Goal: Complete application form: Complete application form

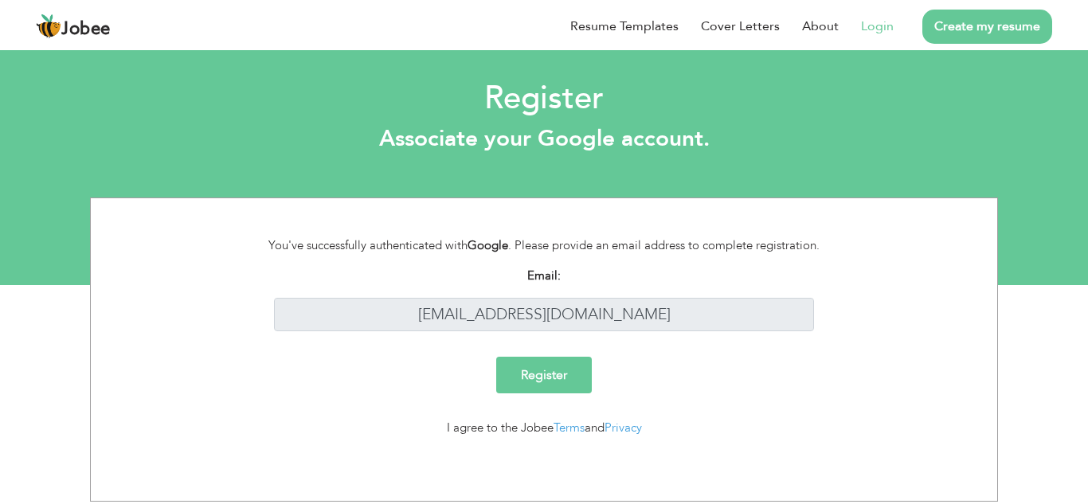
click at [565, 371] on input "Register" at bounding box center [544, 375] width 96 height 37
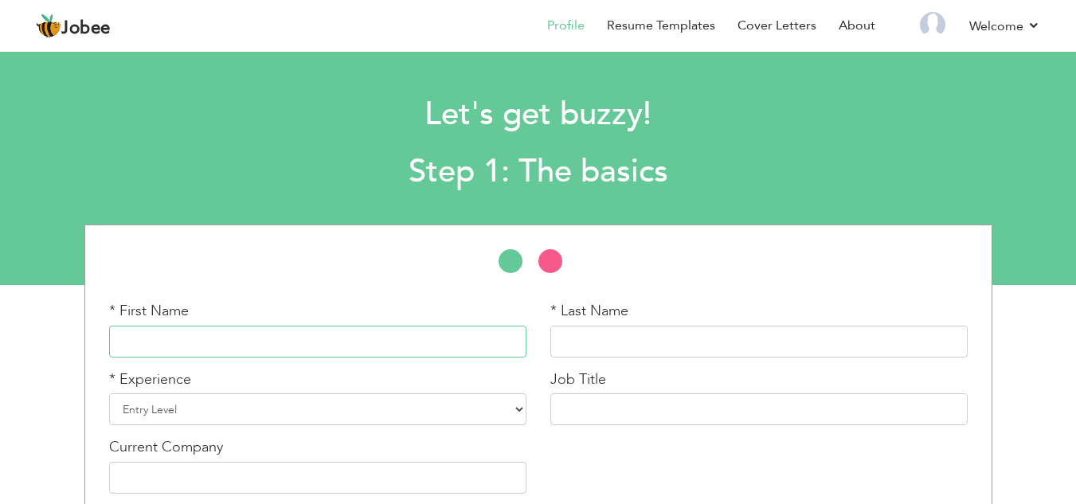
click at [459, 345] on input "text" at bounding box center [317, 342] width 417 height 32
type input "Danish"
click at [786, 331] on input "text" at bounding box center [758, 342] width 417 height 32
type input "M"
type input "Khan"
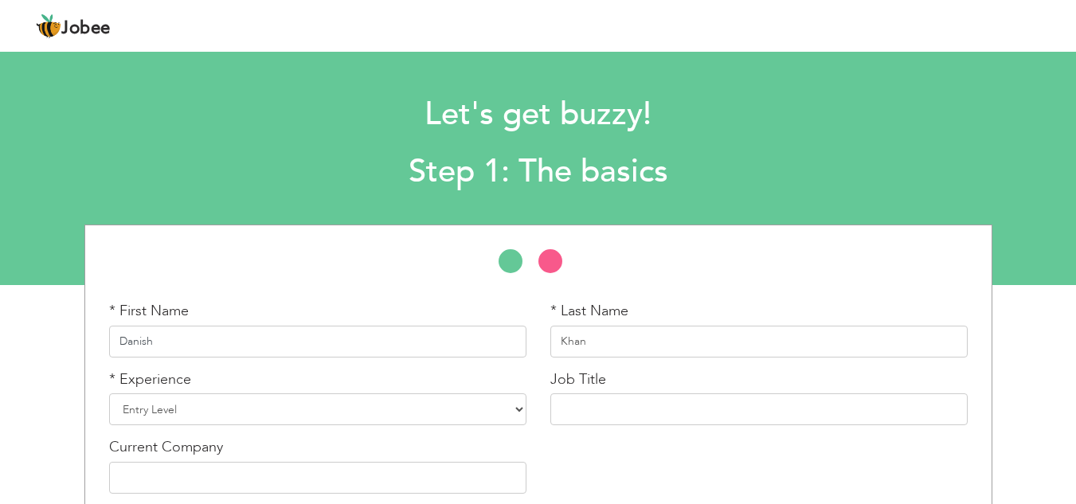
click at [505, 343] on input "Danish" at bounding box center [317, 342] width 417 height 32
type input "Danish Mehtab"
click at [504, 412] on select "Entry Level Less than 1 Year 1 Year 2 Years 3 Years 4 Years 5 Years 6 Years 7 Y…" at bounding box center [317, 409] width 417 height 32
select select "6"
click at [109, 393] on select "Entry Level Less than 1 Year 1 Year 2 Years 3 Years 4 Years 5 Years 6 Years 7 Y…" at bounding box center [317, 409] width 417 height 32
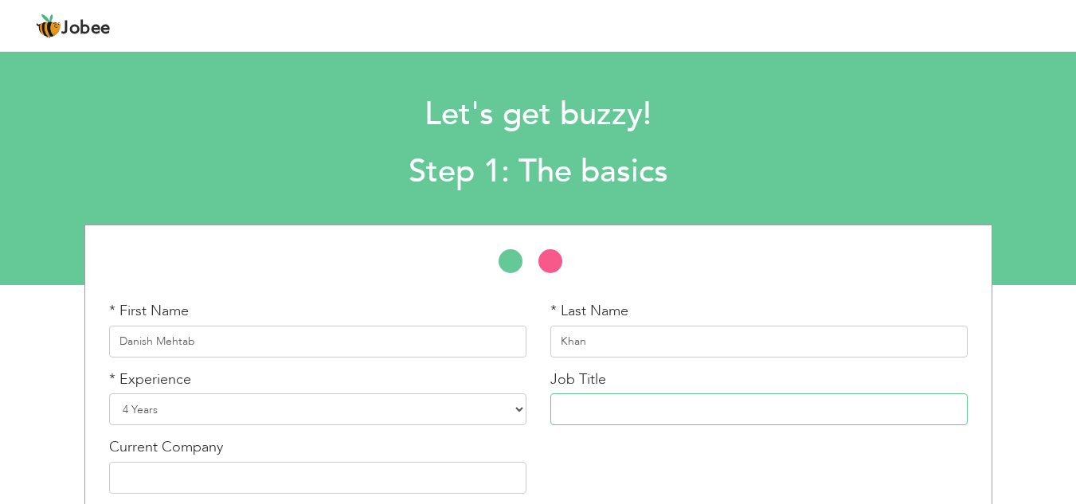
click at [583, 405] on input "text" at bounding box center [758, 409] width 417 height 32
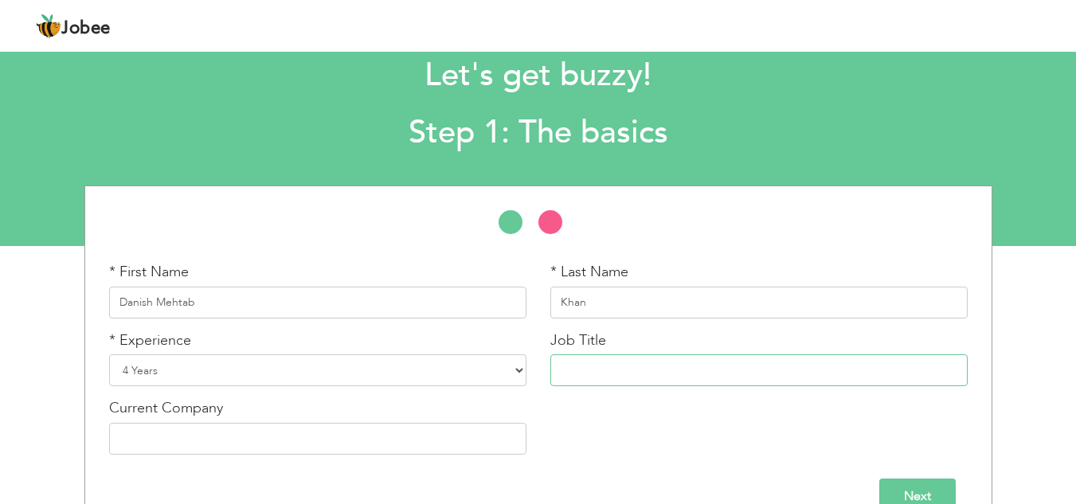
scroll to position [74, 0]
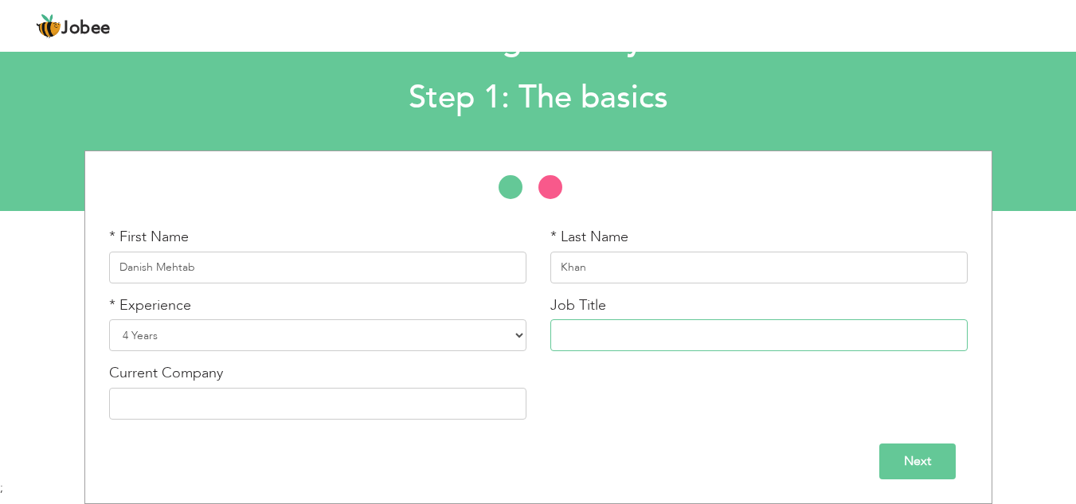
click at [608, 328] on input "text" at bounding box center [758, 335] width 417 height 32
click at [295, 413] on input "text" at bounding box center [317, 404] width 417 height 32
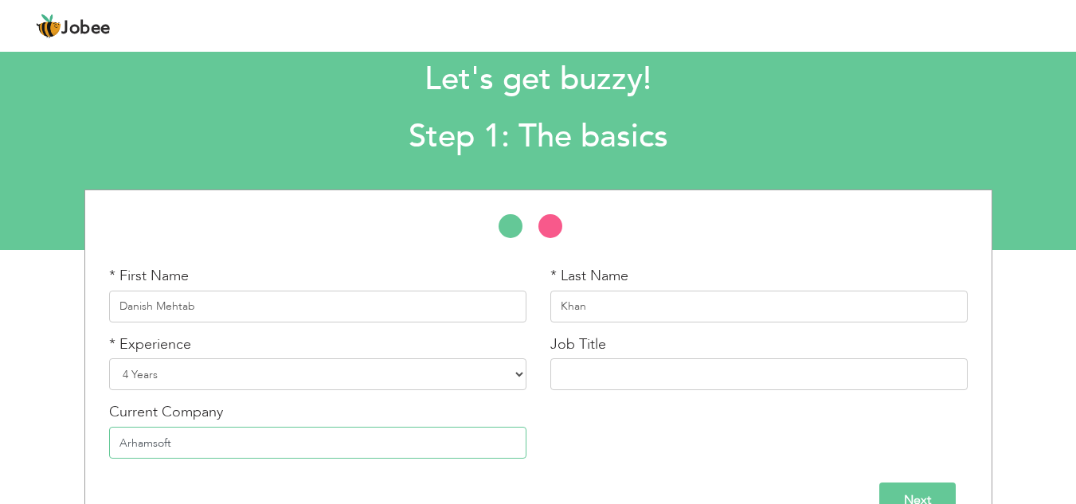
scroll to position [0, 0]
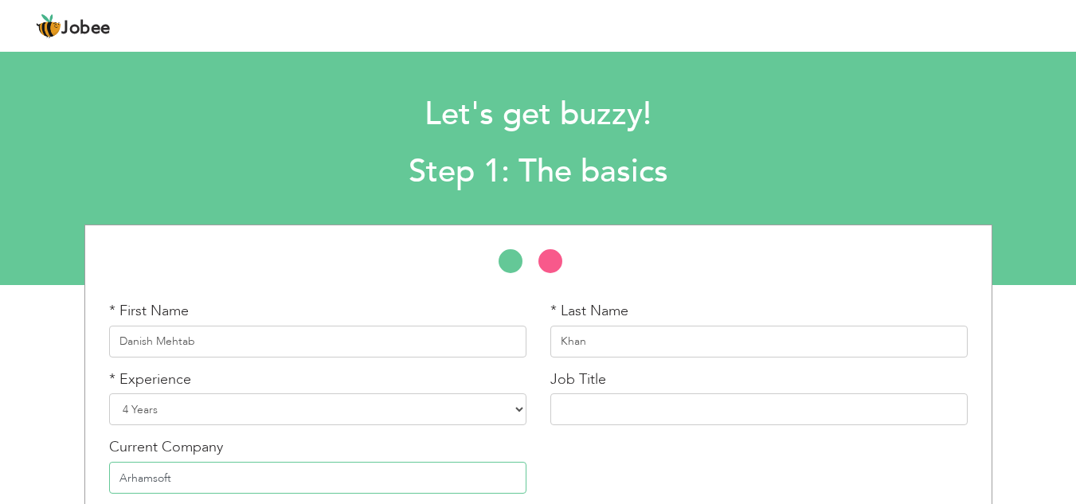
type input "Arhamsoft"
